Goal: Task Accomplishment & Management: Manage account settings

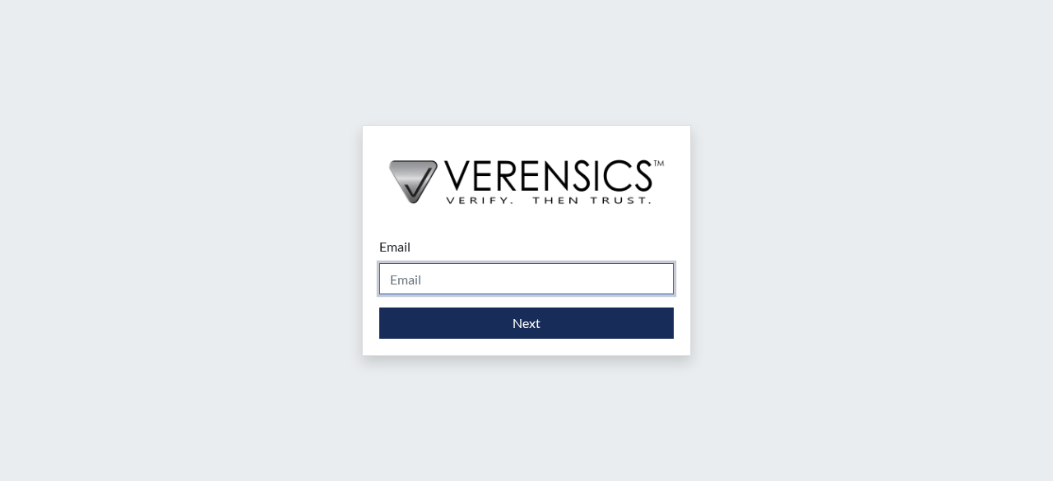
drag, startPoint x: 590, startPoint y: 295, endPoint x: 552, endPoint y: 264, distance: 49.1
click at [589, 295] on form "Email Please provide your email address. Next" at bounding box center [526, 288] width 295 height 102
click at [552, 264] on input "Email" at bounding box center [526, 278] width 295 height 31
type input "[DOMAIN_NAME][EMAIL_ADDRESS][DOMAIN_NAME]"
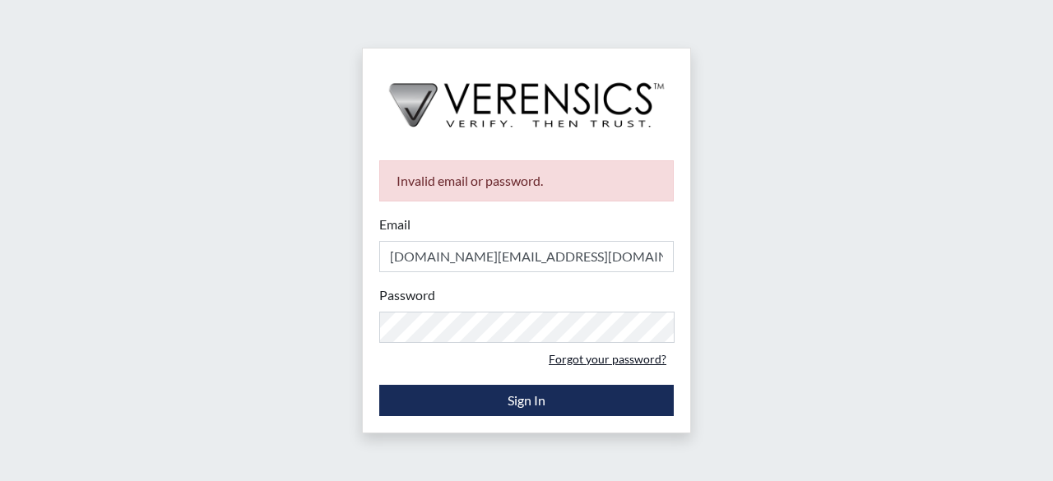
click at [596, 360] on link "Forgot your password?" at bounding box center [607, 359] width 132 height 26
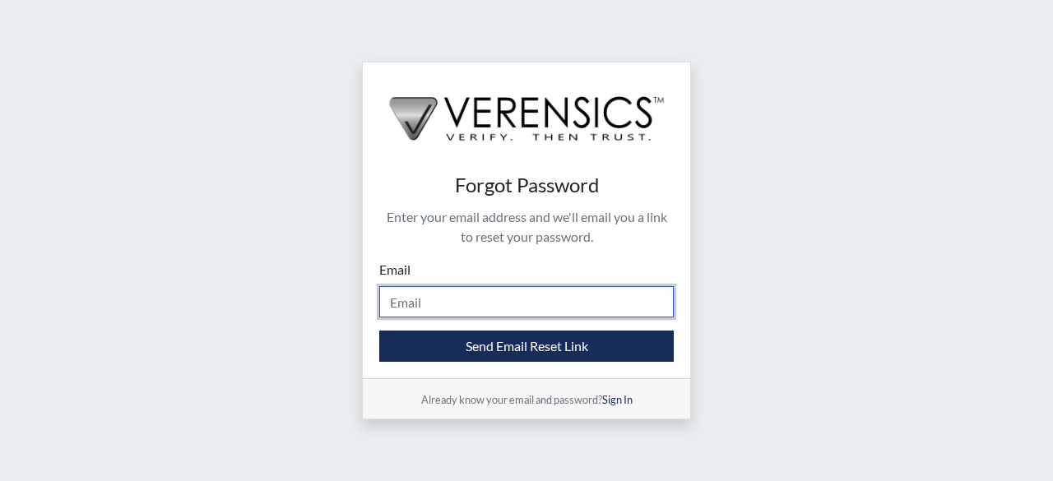
click at [394, 299] on input "Email" at bounding box center [526, 301] width 295 height 31
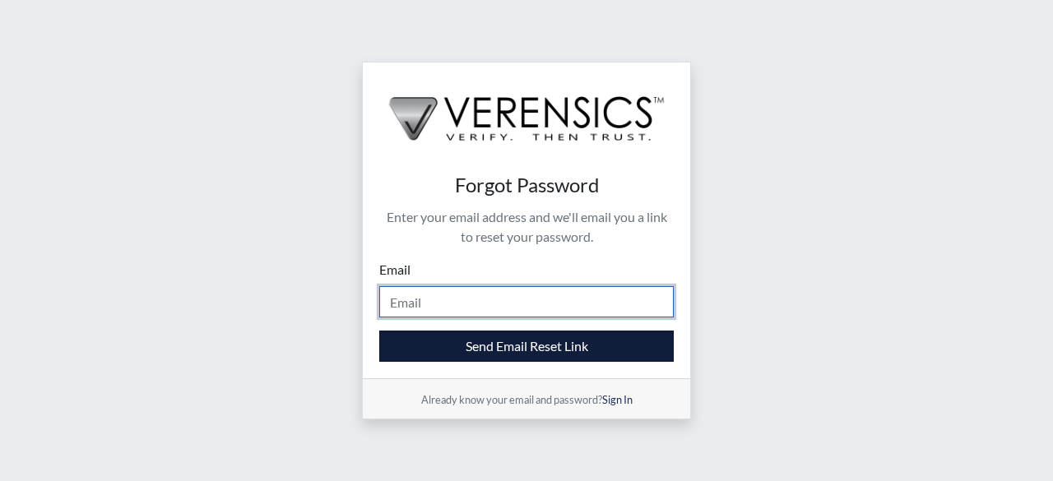
type input "[DOMAIN_NAME][EMAIL_ADDRESS][DOMAIN_NAME]"
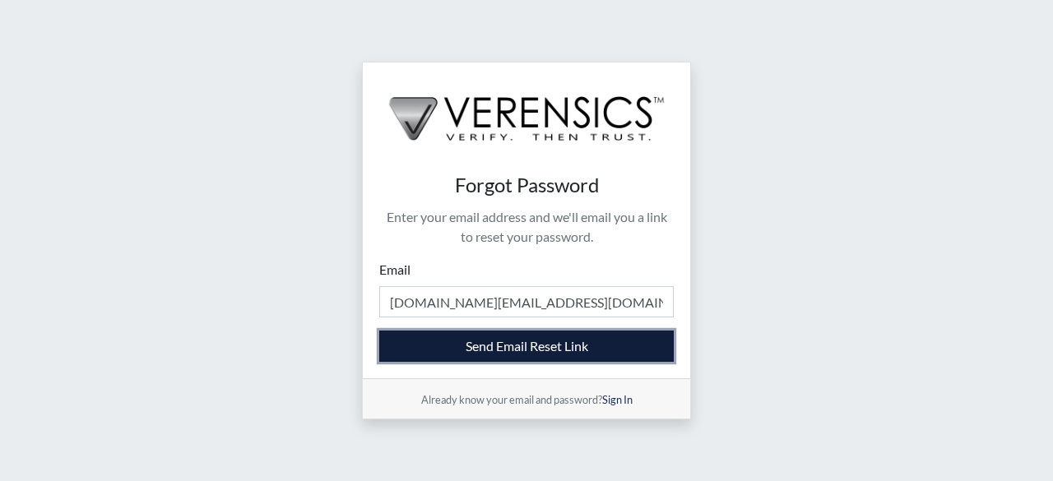
click at [466, 346] on button "Send Email Reset Link" at bounding box center [526, 346] width 295 height 31
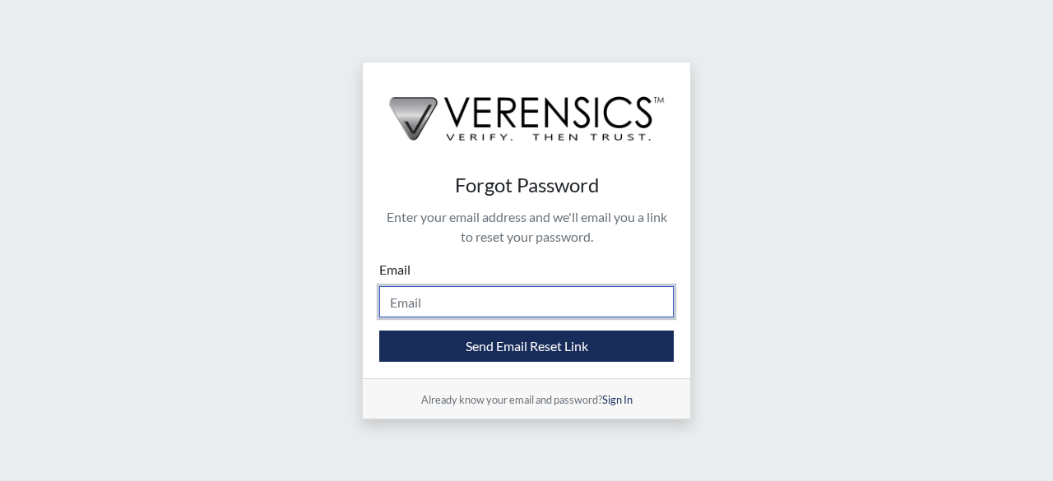
click at [495, 313] on input "Email" at bounding box center [526, 301] width 295 height 31
type input "[DOMAIN_NAME][EMAIL_ADDRESS][DOMAIN_NAME]"
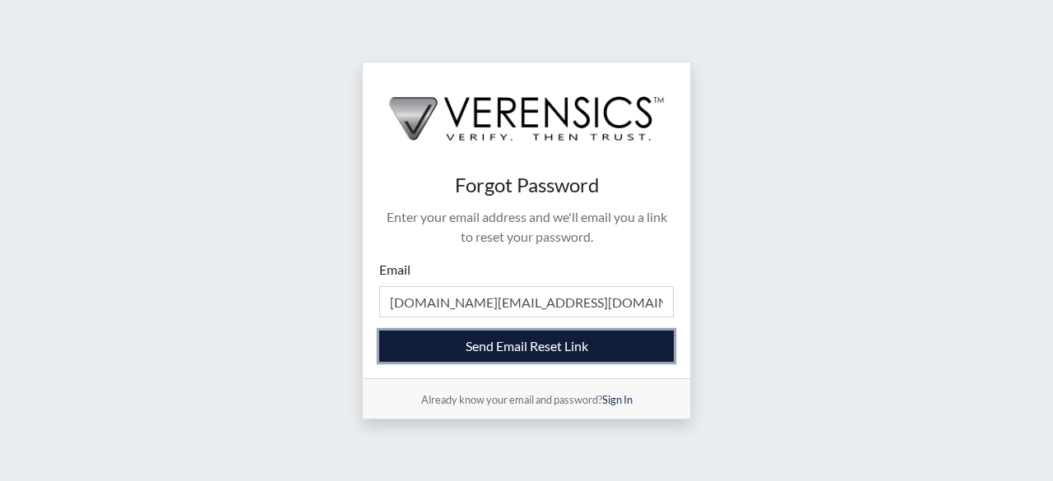
click at [489, 353] on button "Send Email Reset Link" at bounding box center [526, 346] width 295 height 31
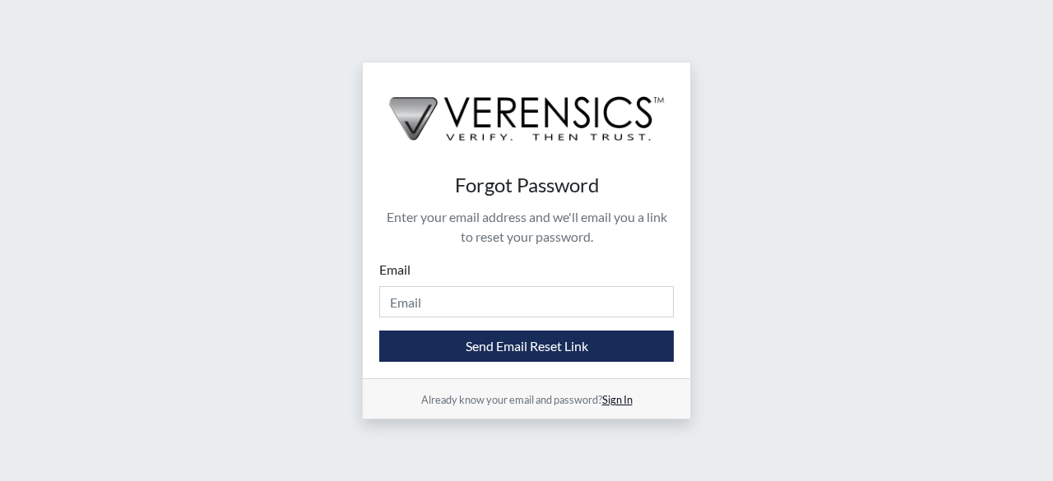
click at [621, 397] on link "Sign In" at bounding box center [617, 399] width 30 height 13
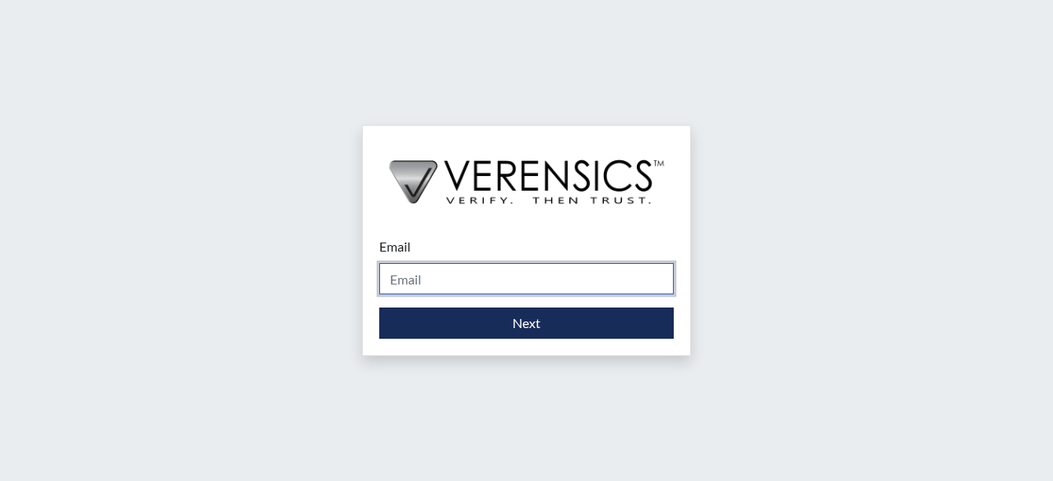
click at [530, 280] on input "Email" at bounding box center [526, 278] width 295 height 31
type input "[DOMAIN_NAME][EMAIL_ADDRESS][DOMAIN_NAME]"
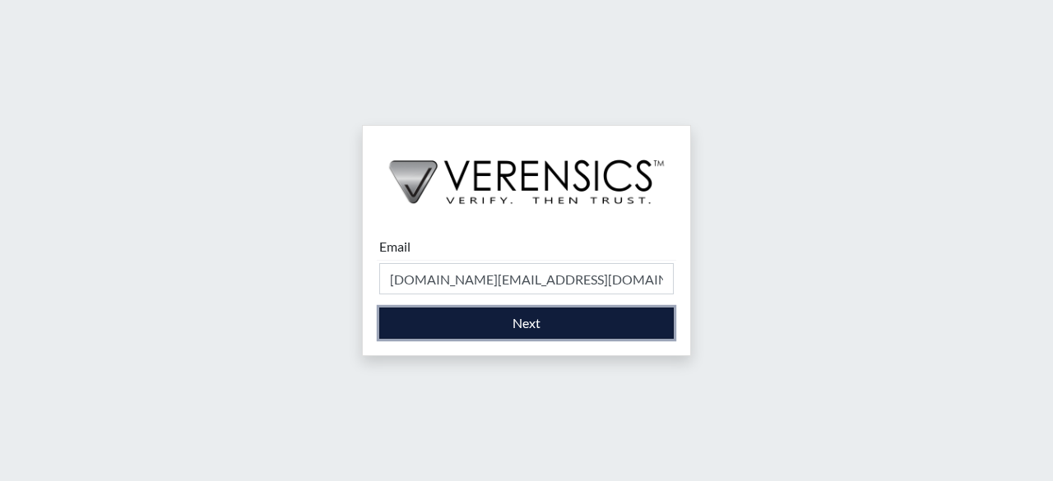
click at [474, 325] on button "Next" at bounding box center [526, 323] width 295 height 31
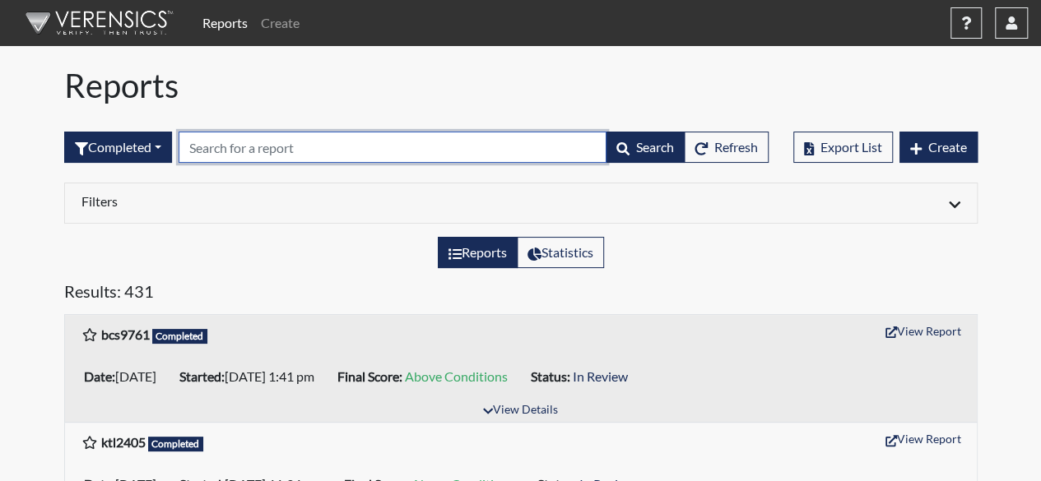
click at [304, 156] on input "text" at bounding box center [393, 147] width 428 height 31
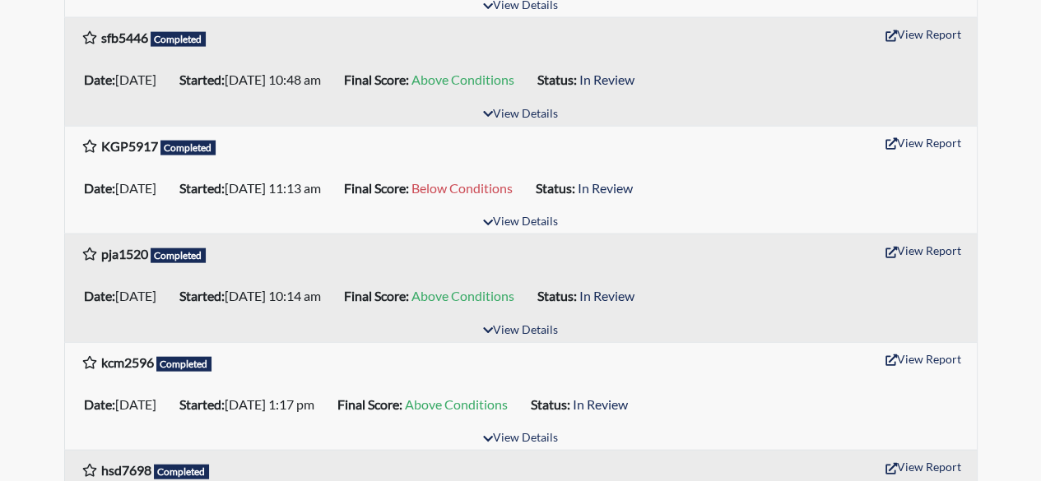
scroll to position [1756, 0]
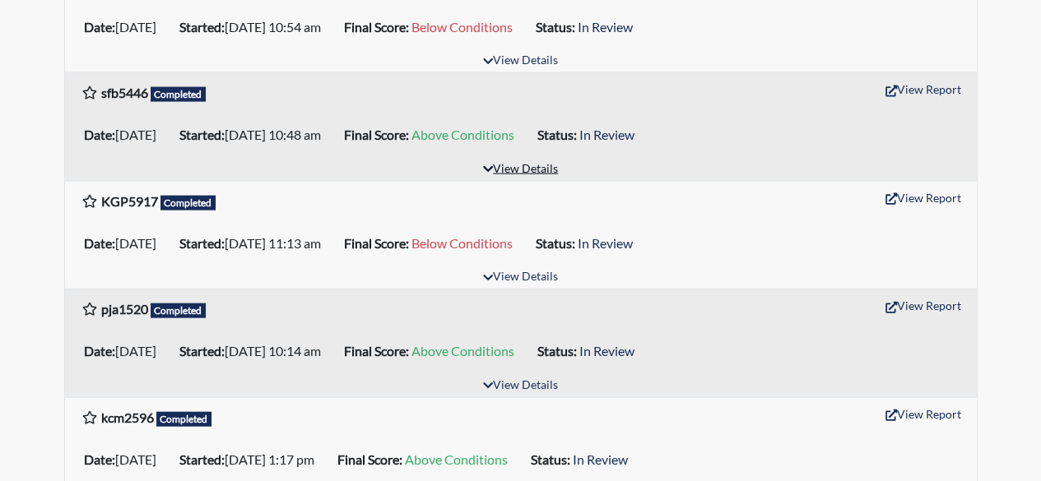
click at [497, 159] on button "View Details" at bounding box center [521, 170] width 90 height 22
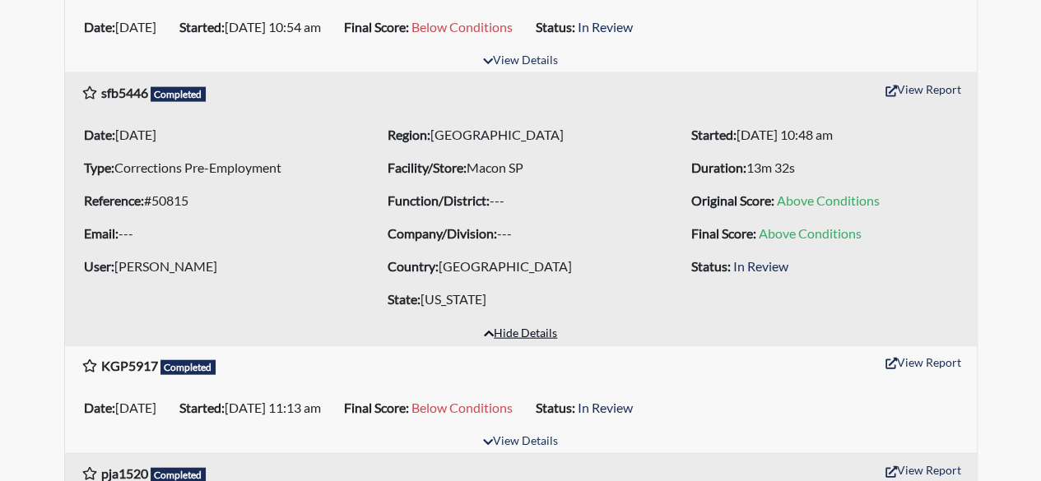
click at [488, 332] on icon "button" at bounding box center [489, 335] width 10 height 6
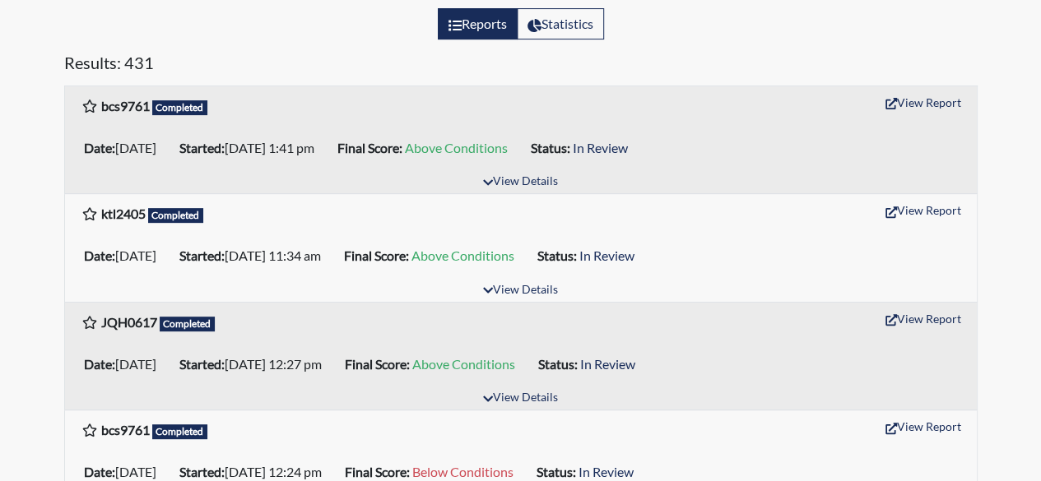
scroll to position [0, 0]
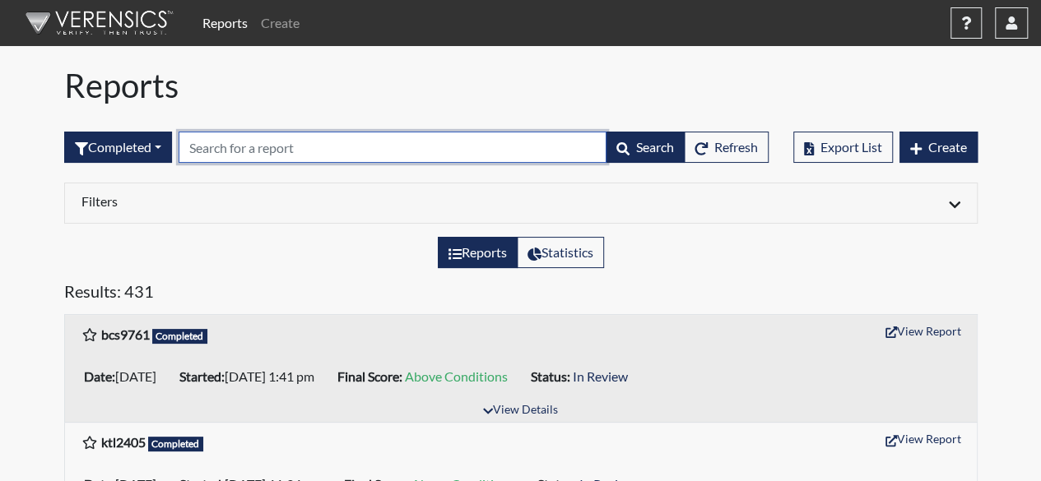
click at [267, 146] on input "text" at bounding box center [393, 147] width 428 height 31
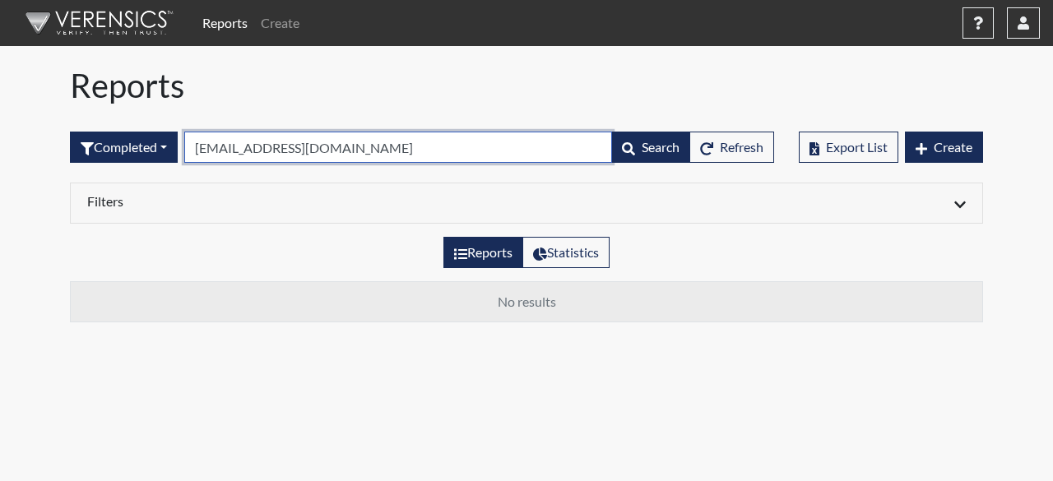
click at [242, 157] on input "derison728137@gmail.com" at bounding box center [398, 147] width 428 height 31
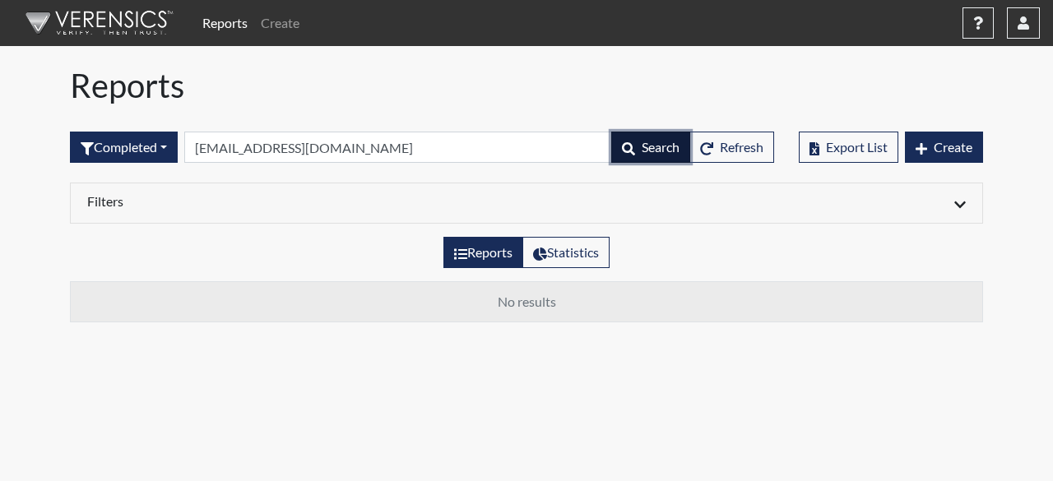
click at [625, 149] on icon "button" at bounding box center [628, 148] width 13 height 13
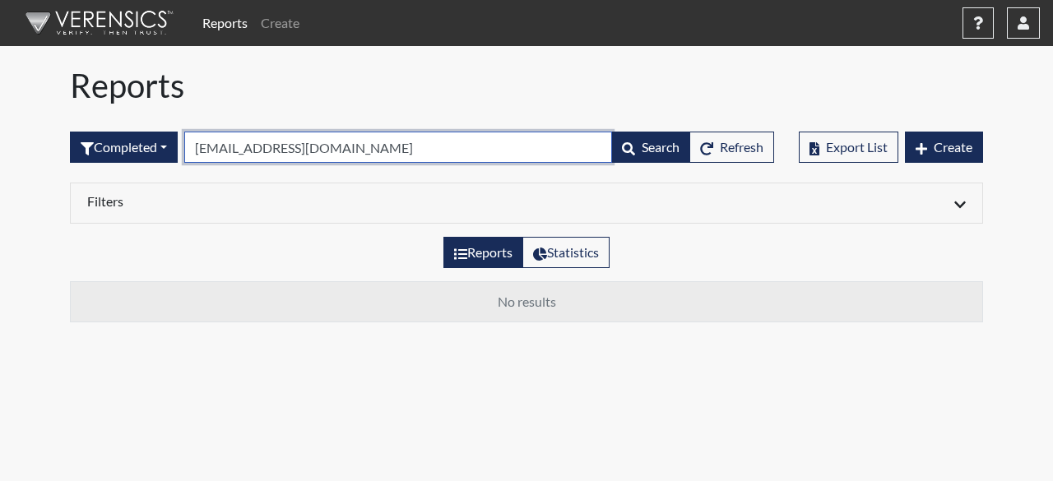
drag, startPoint x: 378, startPoint y: 148, endPoint x: 187, endPoint y: 158, distance: 191.9
click at [187, 158] on form "Completed All Created Sent by email In Progress Declined Completed deriso728137…" at bounding box center [422, 147] width 704 height 31
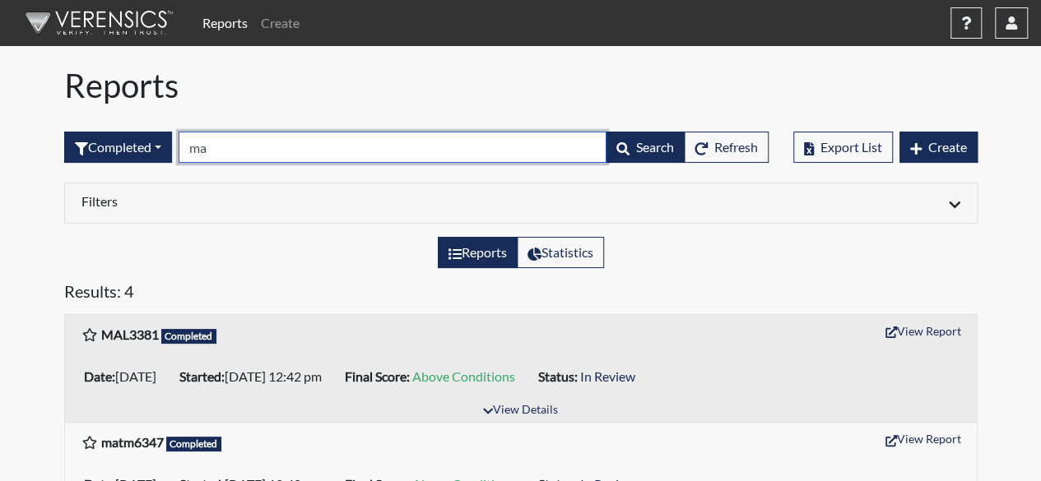
click at [239, 151] on input "ma" at bounding box center [393, 147] width 428 height 31
type input "m"
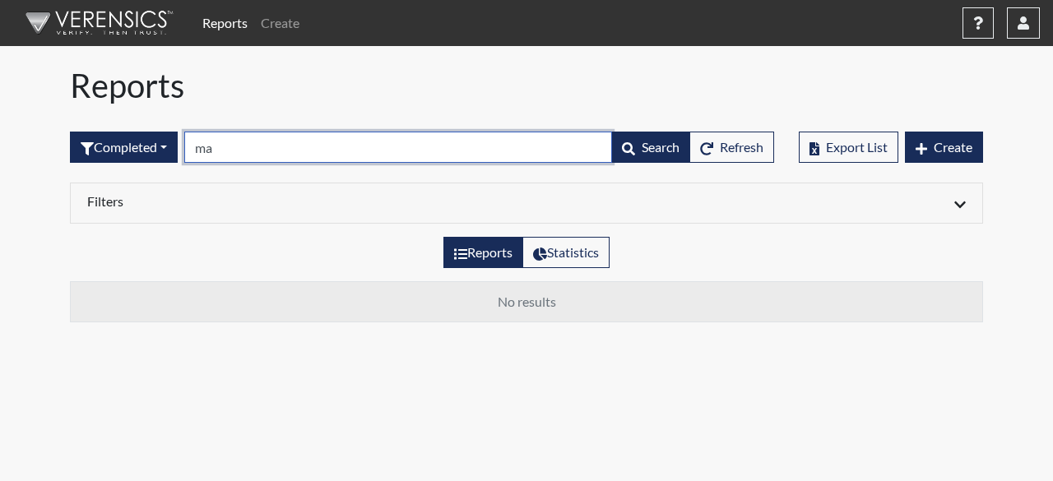
type input "m"
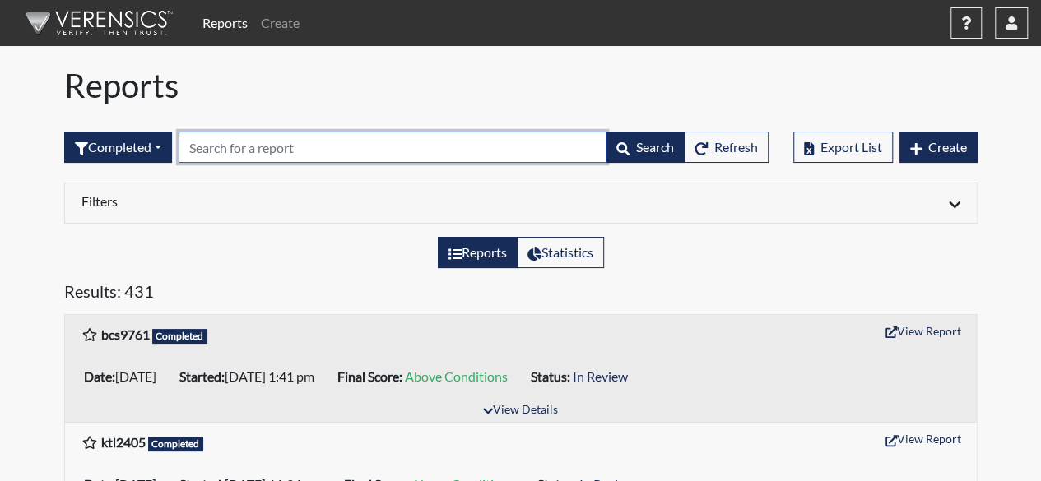
type input "s"
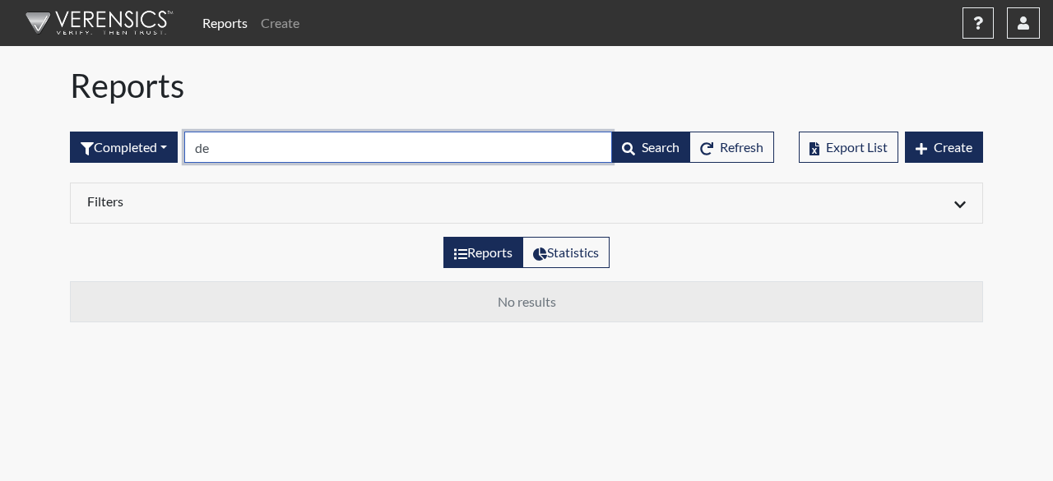
type input "d"
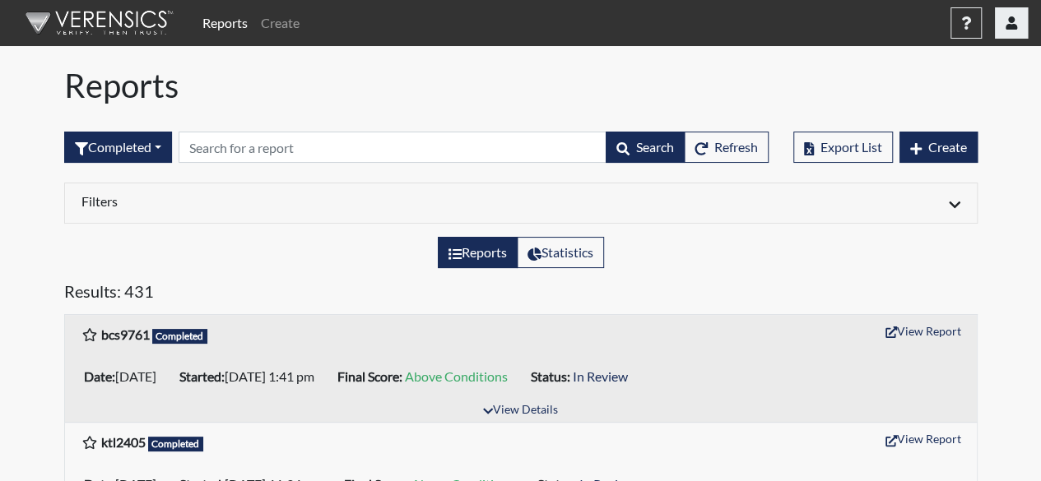
click at [1006, 21] on icon "button" at bounding box center [1011, 22] width 12 height 13
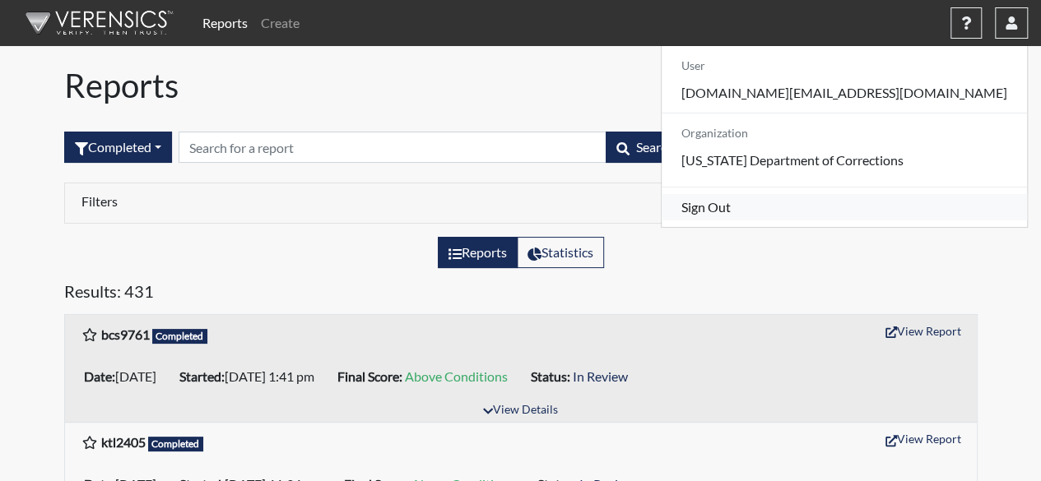
click at [890, 220] on link "Sign Out" at bounding box center [843, 207] width 365 height 26
